Goal: Navigation & Orientation: Find specific page/section

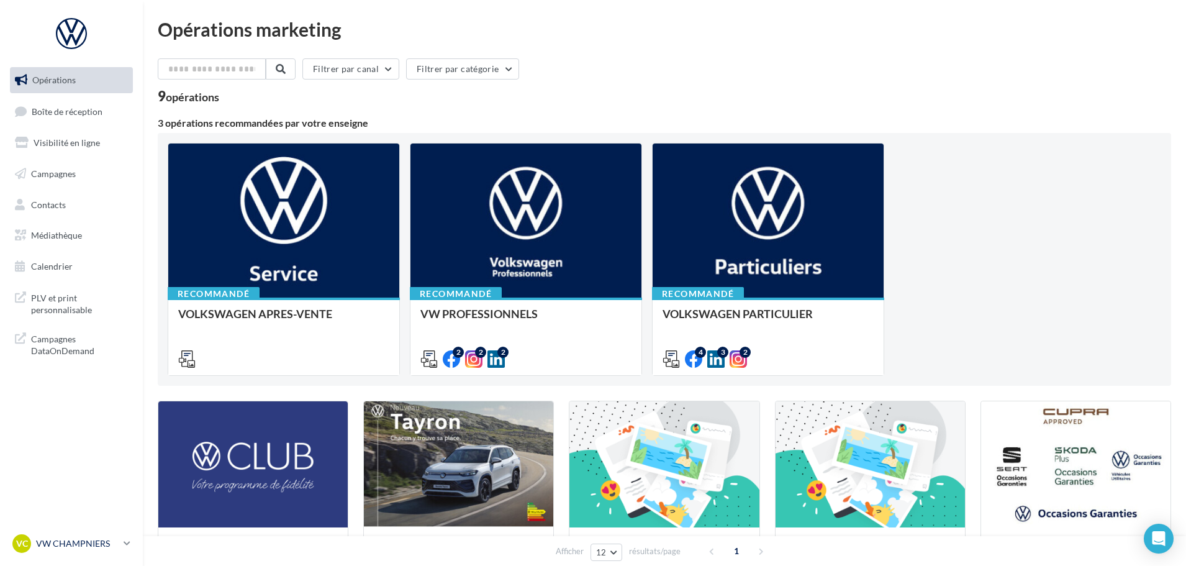
click at [79, 545] on p "VW CHAMPNIERS" at bounding box center [77, 543] width 83 height 12
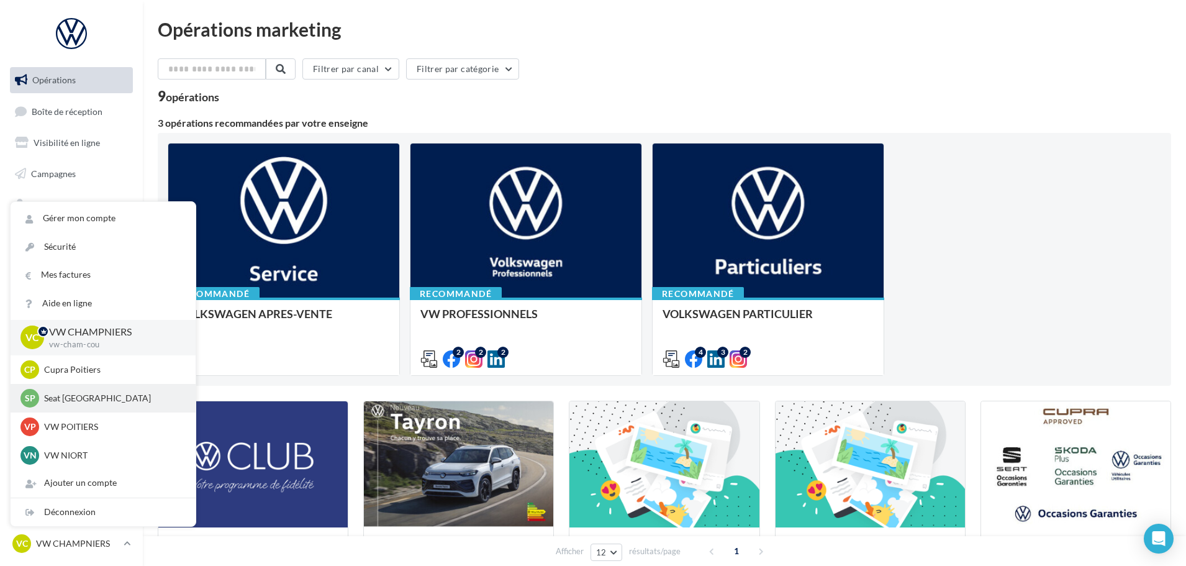
click at [88, 392] on p "Seat Poitiers" at bounding box center [112, 398] width 137 height 12
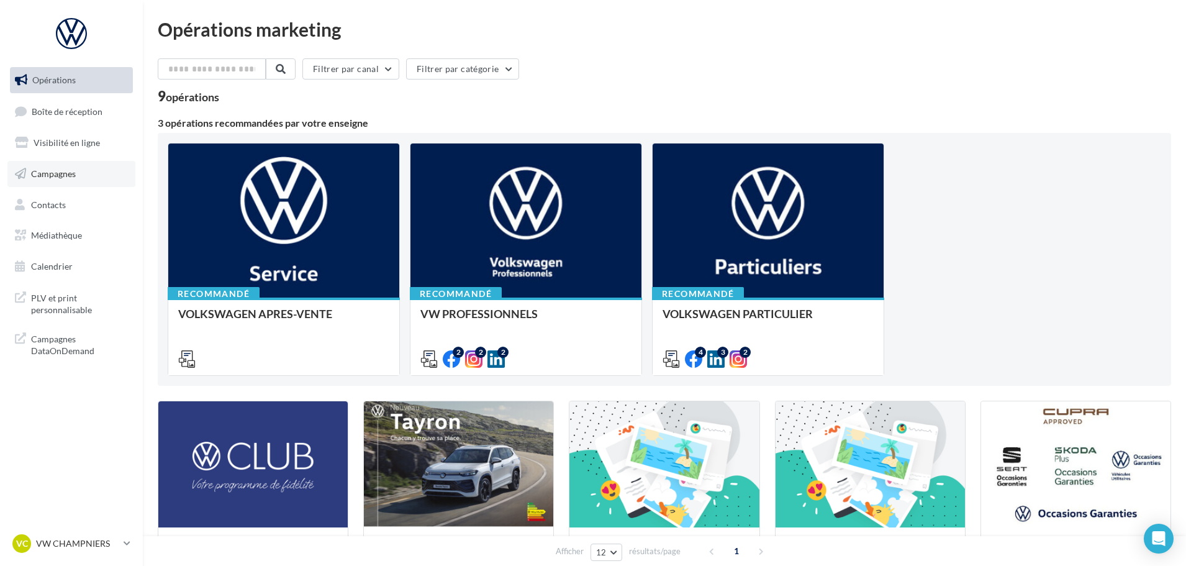
click at [82, 179] on link "Campagnes" at bounding box center [71, 174] width 128 height 26
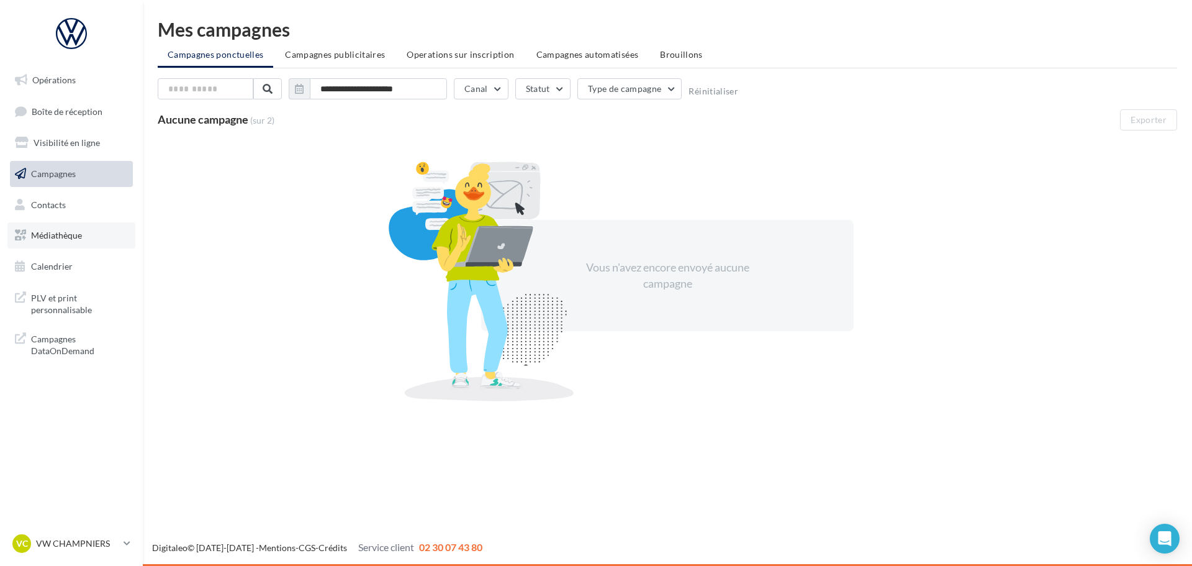
click at [81, 231] on span "Médiathèque" at bounding box center [56, 235] width 51 height 11
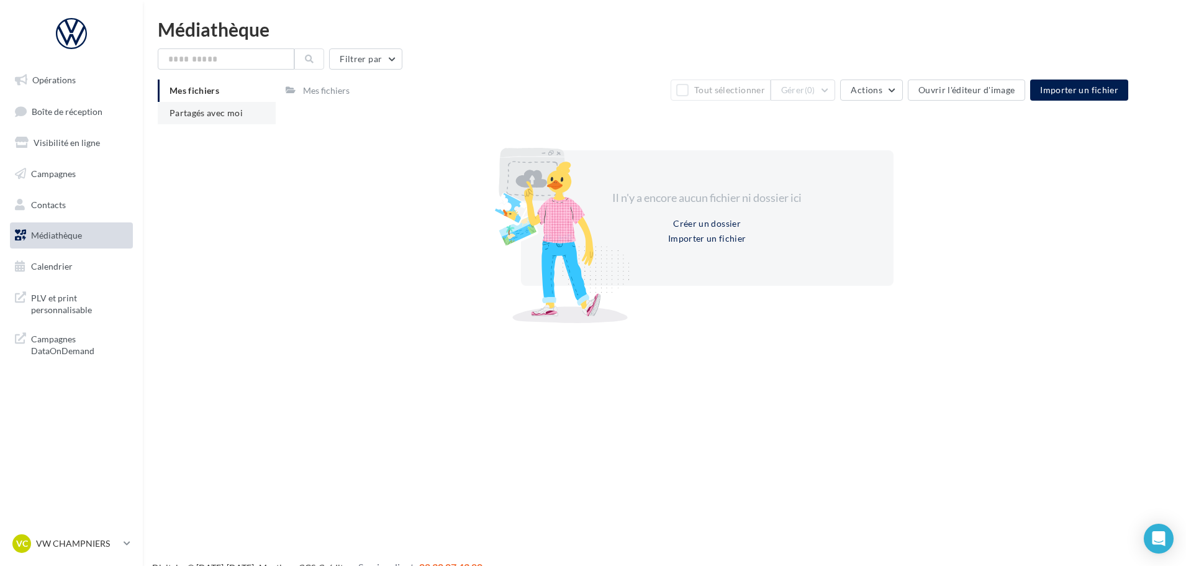
click at [199, 112] on span "Partagés avec moi" at bounding box center [205, 112] width 73 height 11
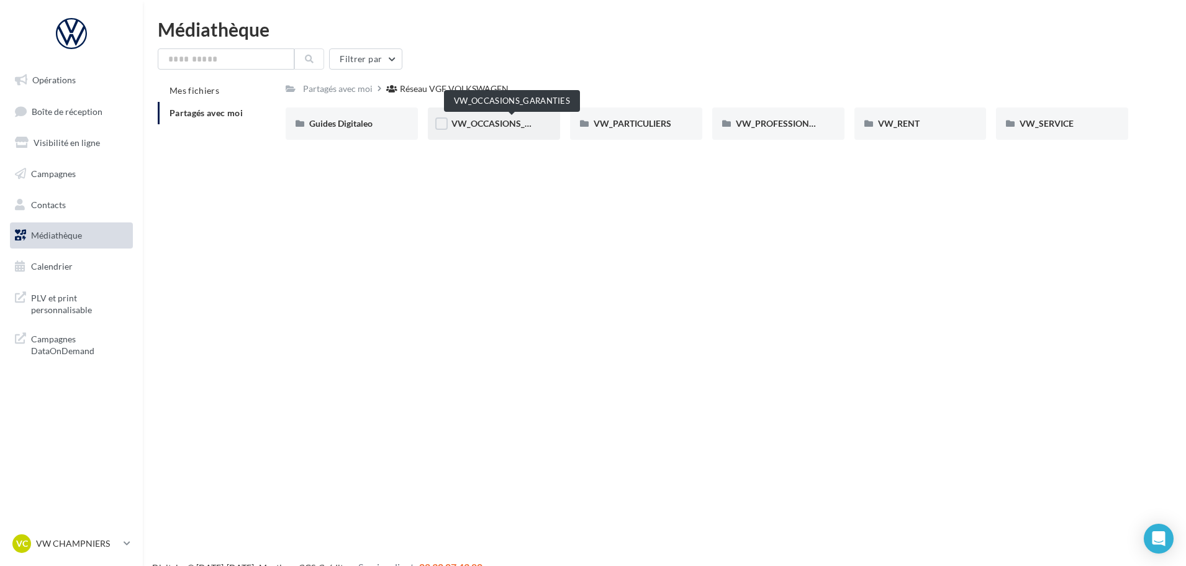
click at [460, 122] on span "VW_OCCASIONS_GARANTIES" at bounding box center [512, 123] width 122 height 11
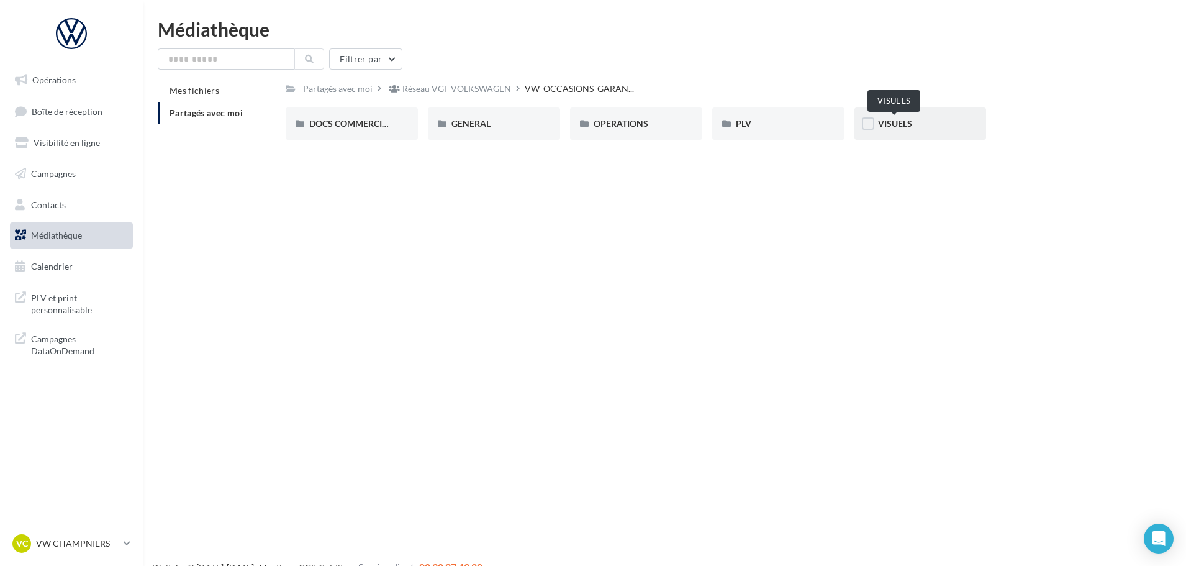
click at [882, 124] on span "VISUELS" at bounding box center [895, 123] width 34 height 11
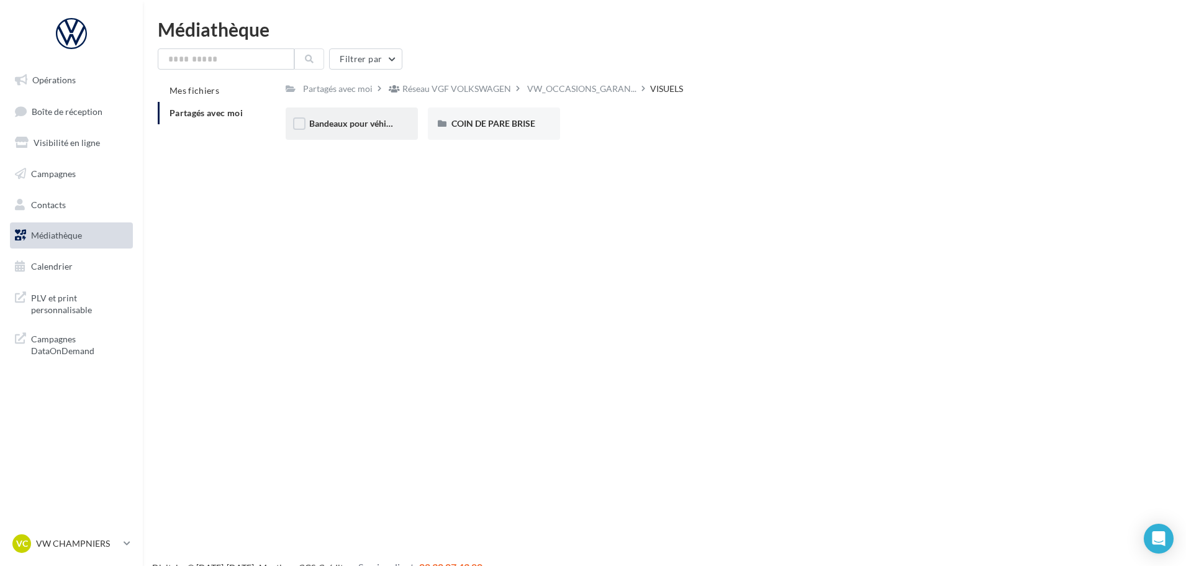
click at [394, 133] on div "Bandeaux pour véhicules en ligne" at bounding box center [352, 123] width 132 height 32
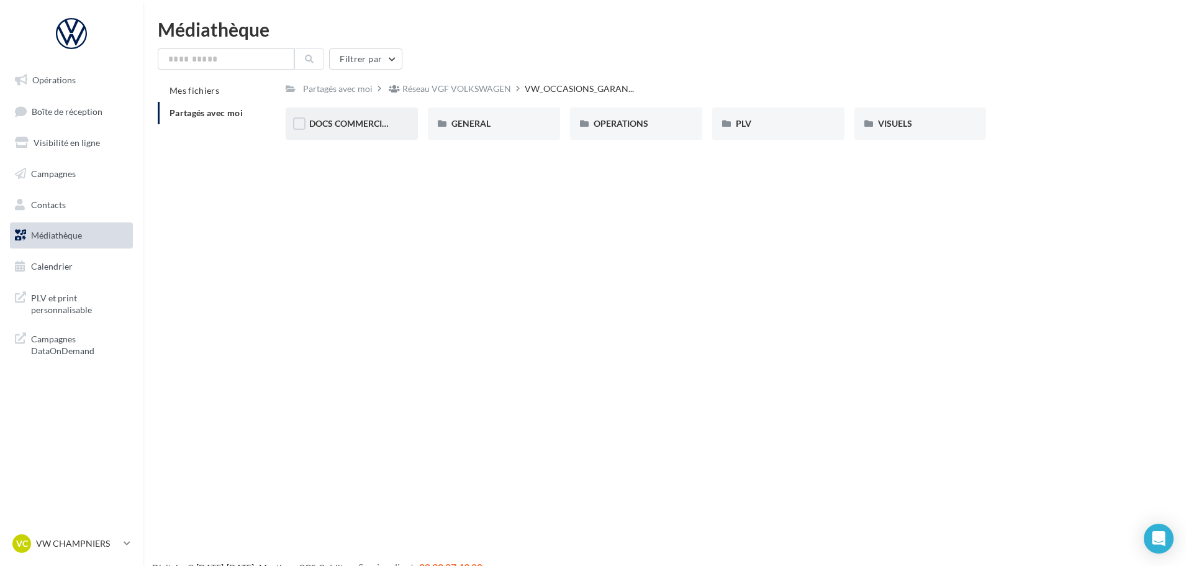
click at [346, 115] on div "DOCS COMMERCIAUX" at bounding box center [352, 123] width 132 height 32
click at [377, 131] on div "90 PTS DE CONTRÔLE" at bounding box center [352, 123] width 132 height 32
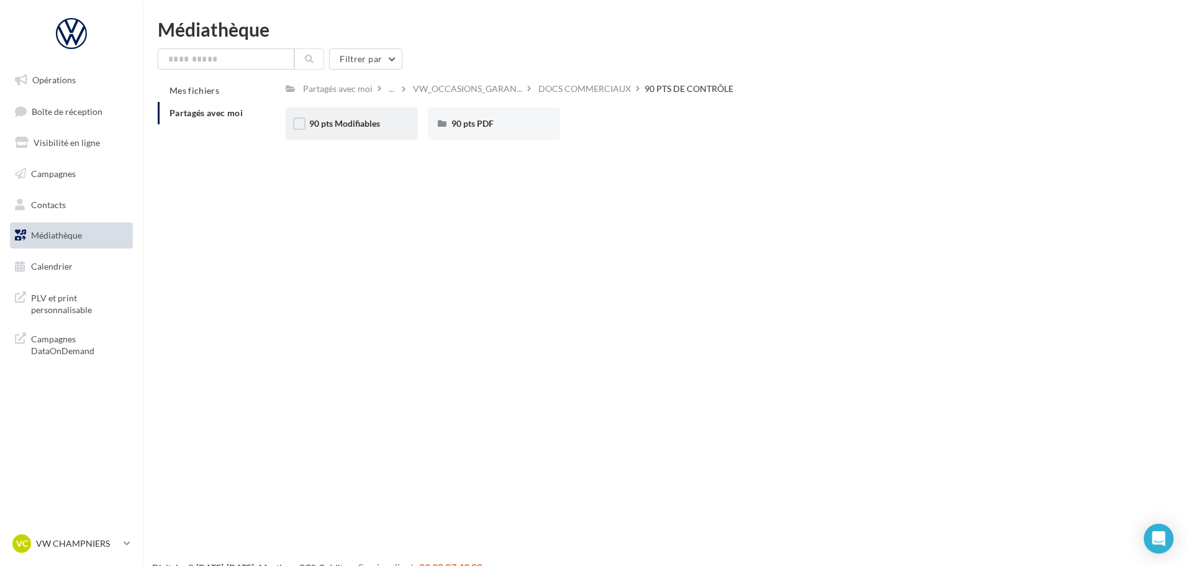
click at [395, 117] on div "90 pts Modifiables" at bounding box center [352, 123] width 132 height 32
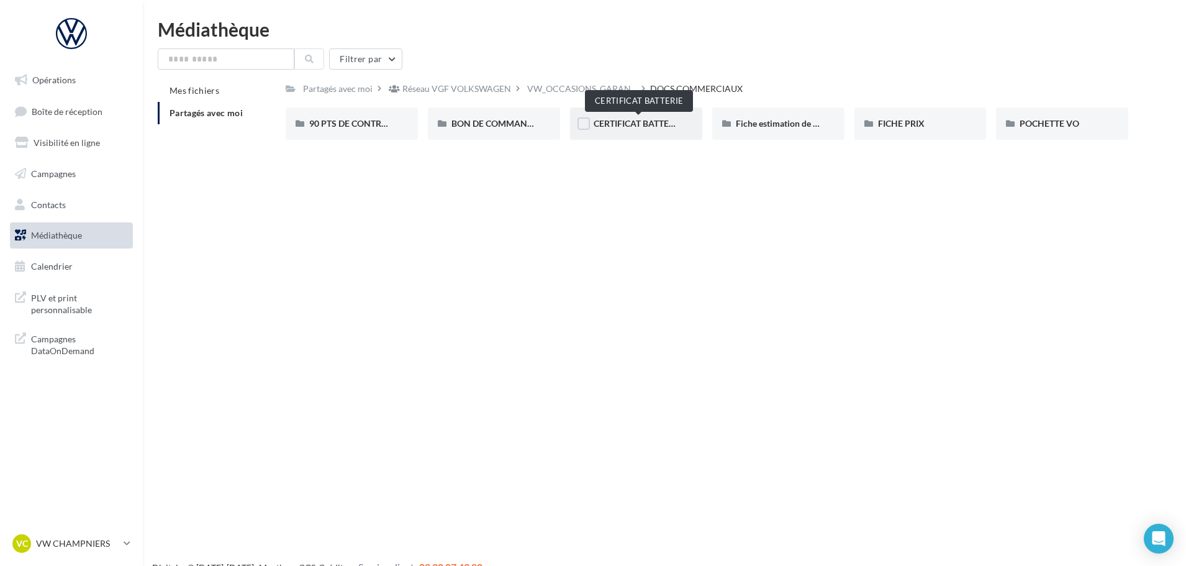
click at [623, 118] on span "CERTIFICAT BATTERIE" at bounding box center [637, 123] width 88 height 11
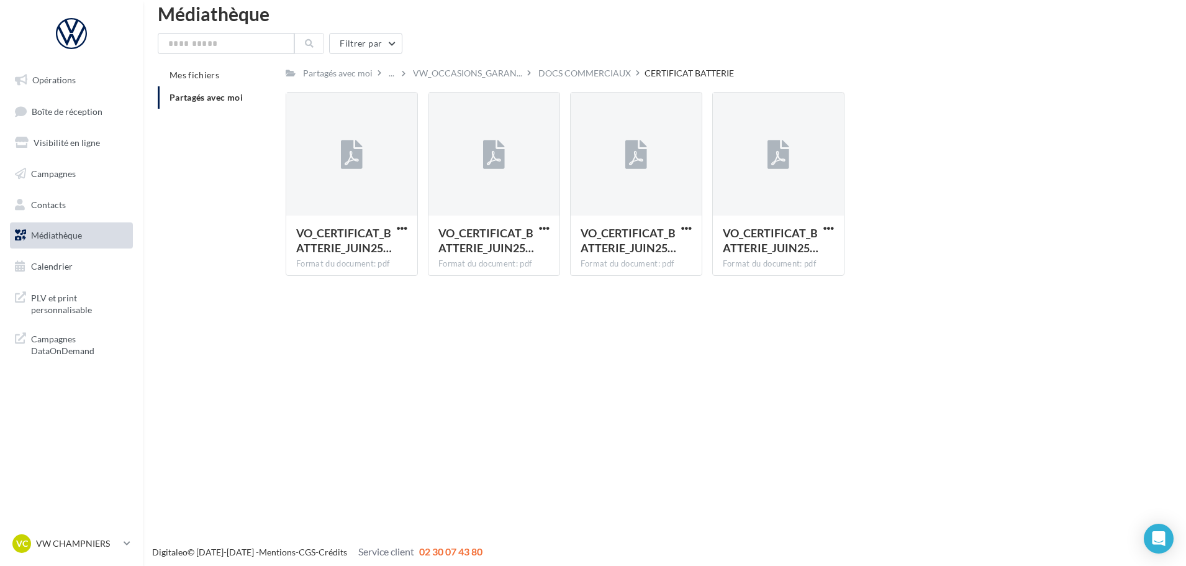
scroll to position [20, 0]
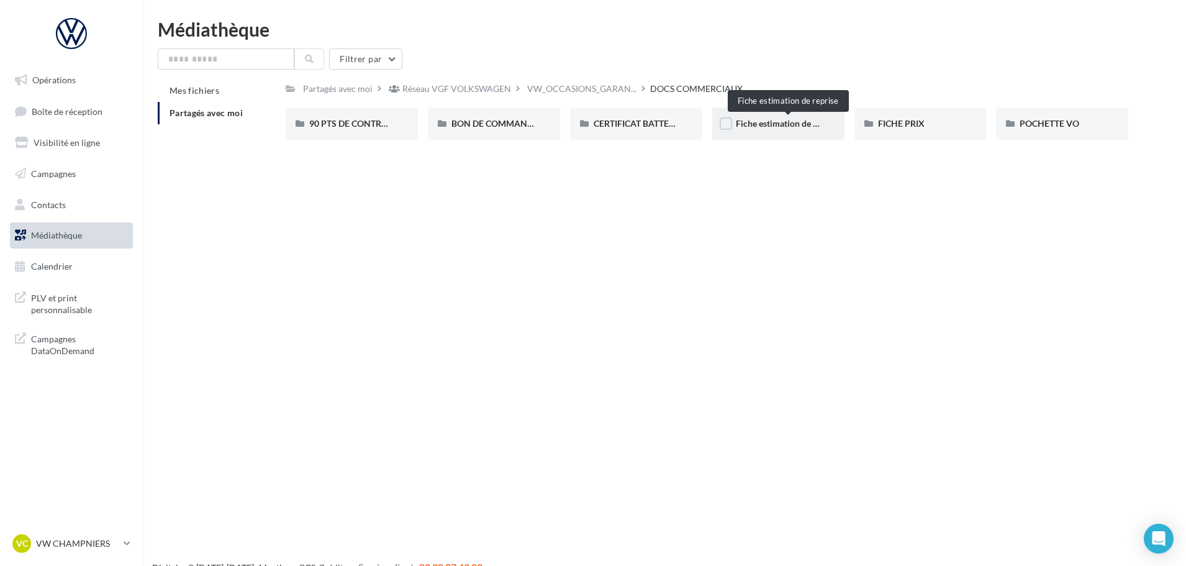
click at [767, 128] on span "Fiche estimation de reprise" at bounding box center [788, 123] width 104 height 11
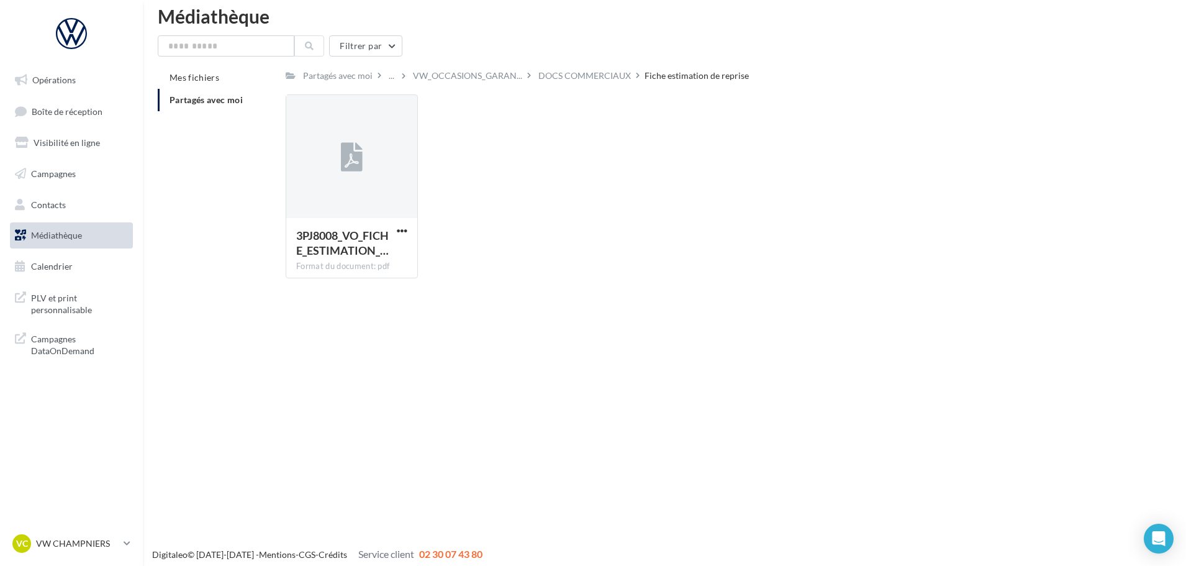
scroll to position [20, 0]
